Goal: Navigation & Orientation: Find specific page/section

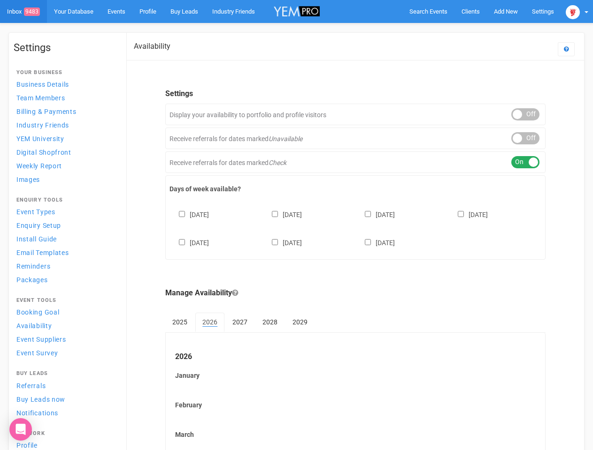
click at [296, 225] on div "[DATE] [DATE] [DATE] [DATE] [DATE] [DATE] [DATE]" at bounding box center [355, 224] width 372 height 56
click at [428, 11] on span "Search Events" at bounding box center [428, 11] width 38 height 7
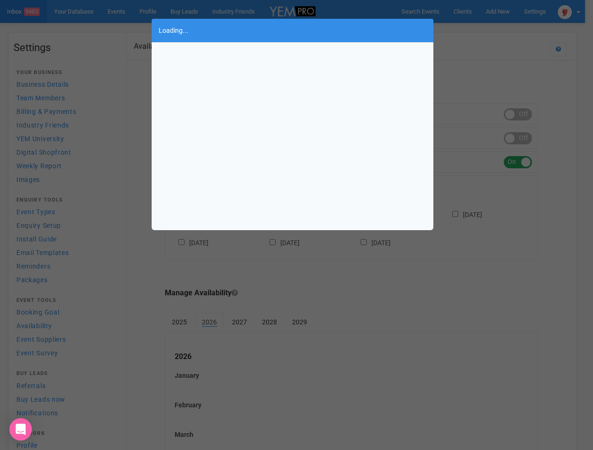
click at [505, 11] on div "Loading..." at bounding box center [296, 225] width 593 height 450
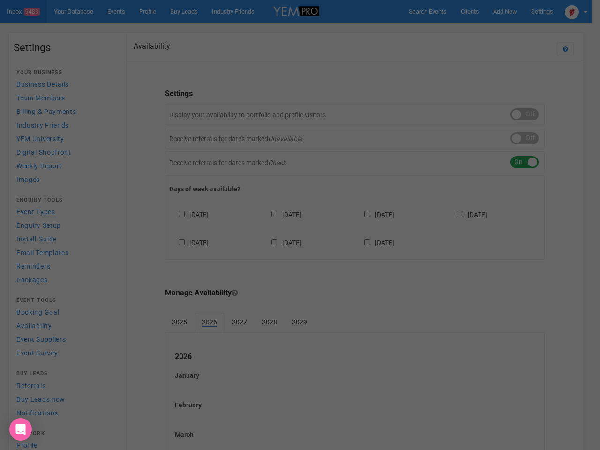
click at [484, 30] on div "Loading..." at bounding box center [300, 225] width 600 height 450
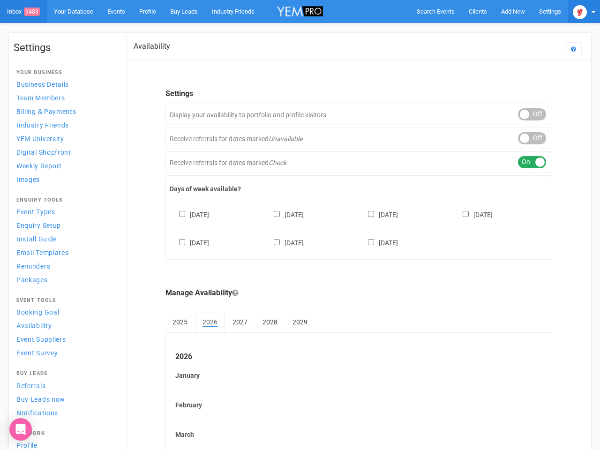
click at [577, 11] on img at bounding box center [580, 12] width 14 height 14
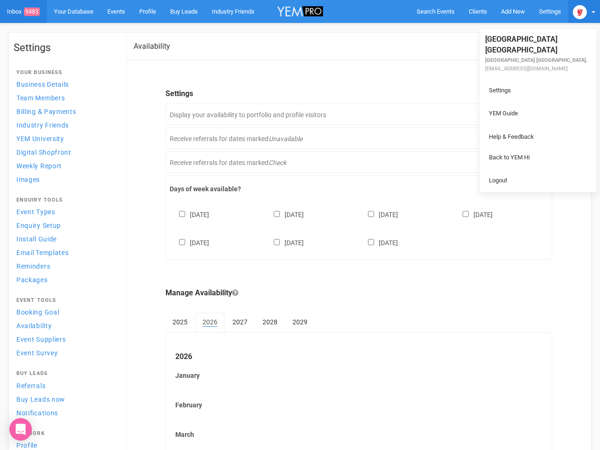
click at [525, 125] on li at bounding box center [538, 125] width 117 height 0
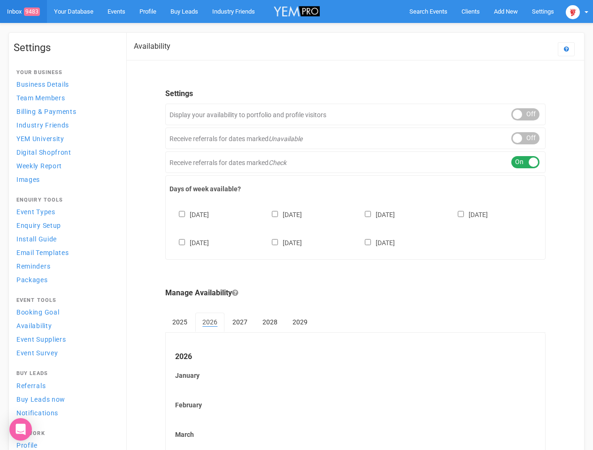
click at [525, 139] on link "Back to YEM Hi" at bounding box center [530, 148] width 113 height 18
click at [525, 162] on div "ON OFF" at bounding box center [525, 162] width 28 height 12
click at [355, 228] on div "[DATE] [DATE] [DATE] [DATE] [DATE] [DATE] [DATE]" at bounding box center [355, 224] width 372 height 56
